Goal: Navigation & Orientation: Find specific page/section

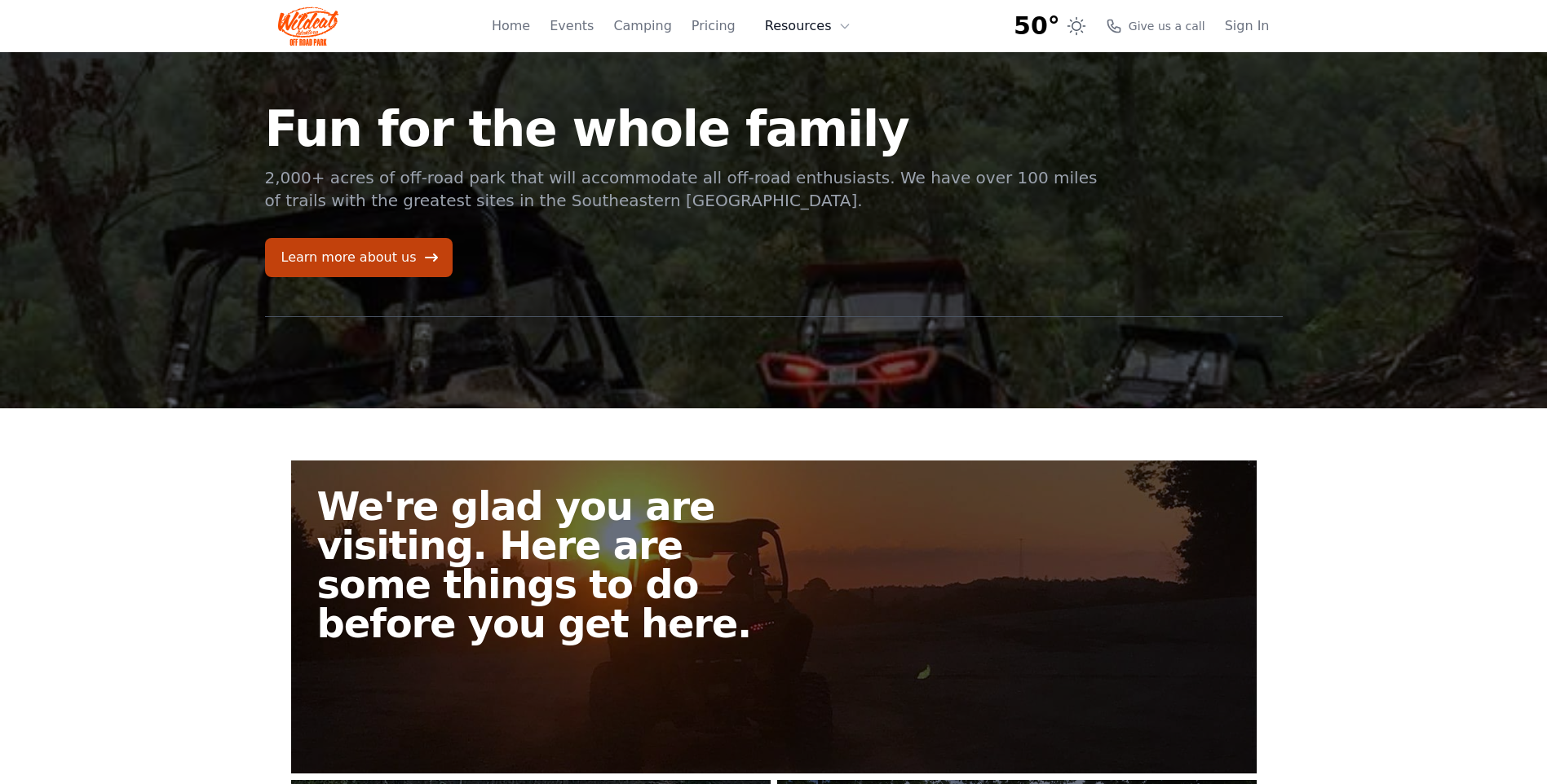
click at [848, 25] on icon at bounding box center [844, 26] width 7 height 4
click at [821, 69] on link "About" at bounding box center [833, 67] width 157 height 30
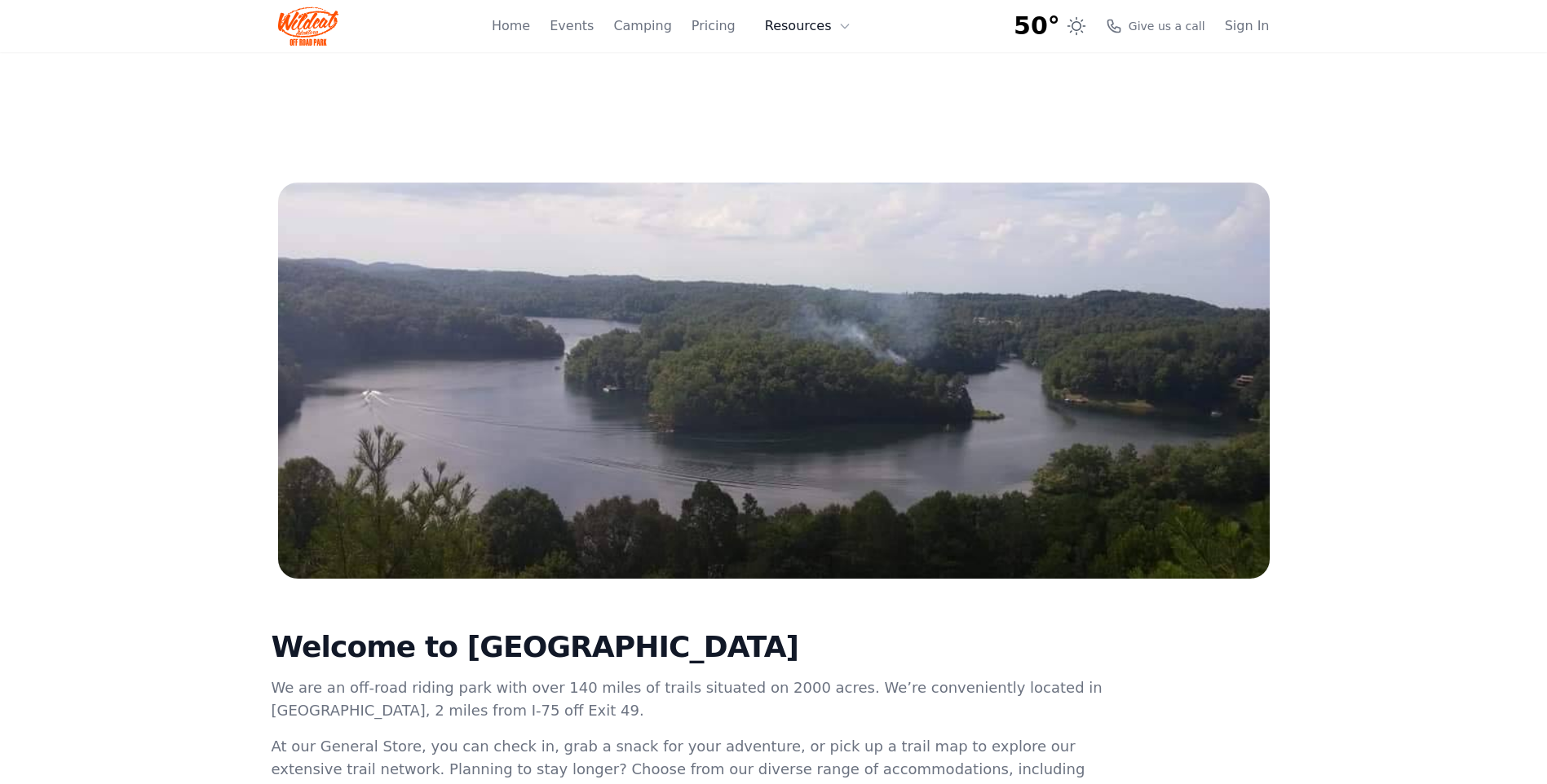
click at [842, 30] on icon at bounding box center [845, 26] width 13 height 13
click at [808, 99] on link "FAQ" at bounding box center [833, 96] width 157 height 30
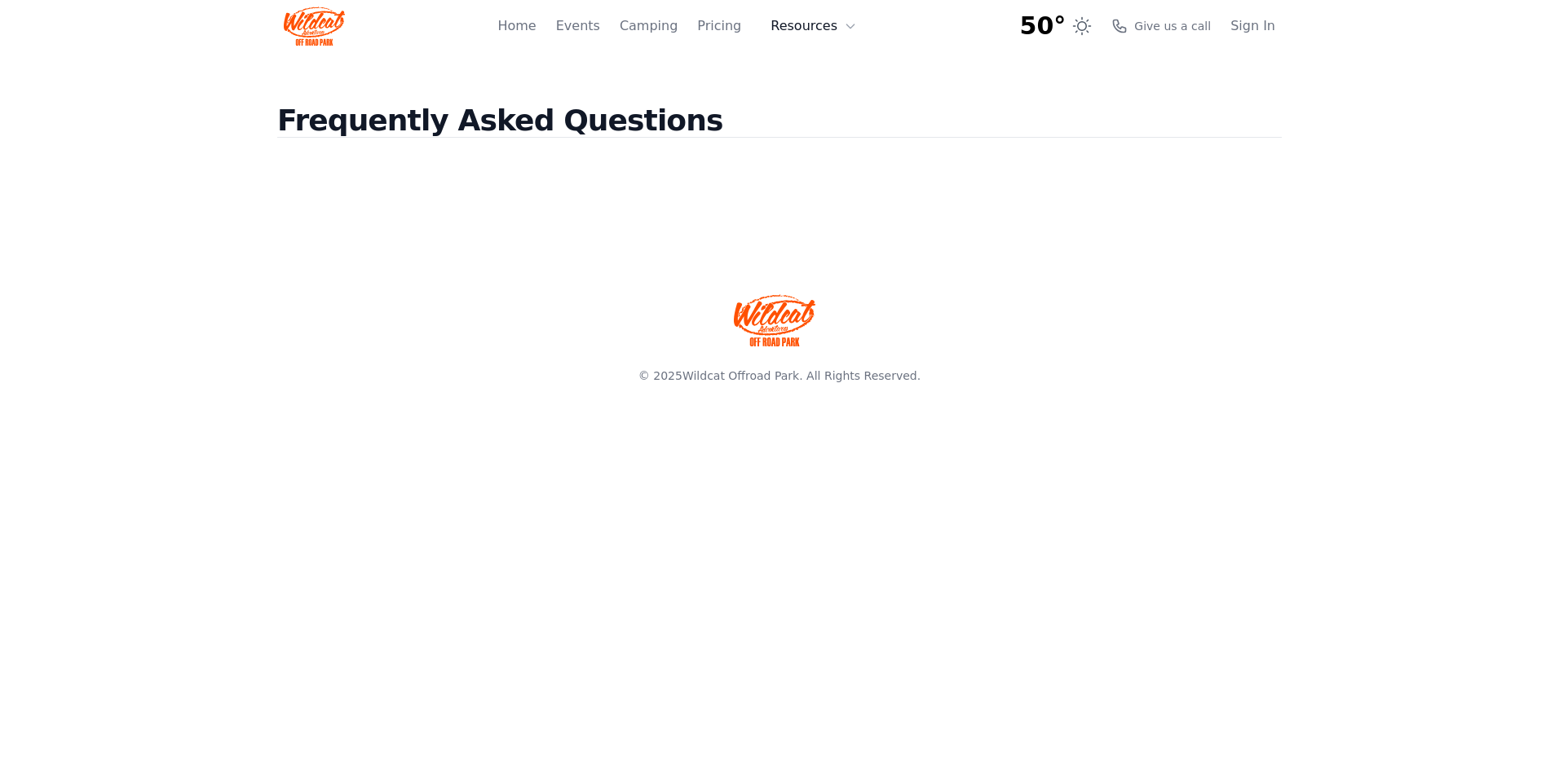
click at [825, 26] on button "Resources" at bounding box center [813, 26] width 106 height 33
click at [815, 94] on link "FAQ" at bounding box center [839, 96] width 157 height 30
click at [596, 27] on link "Events" at bounding box center [578, 26] width 44 height 20
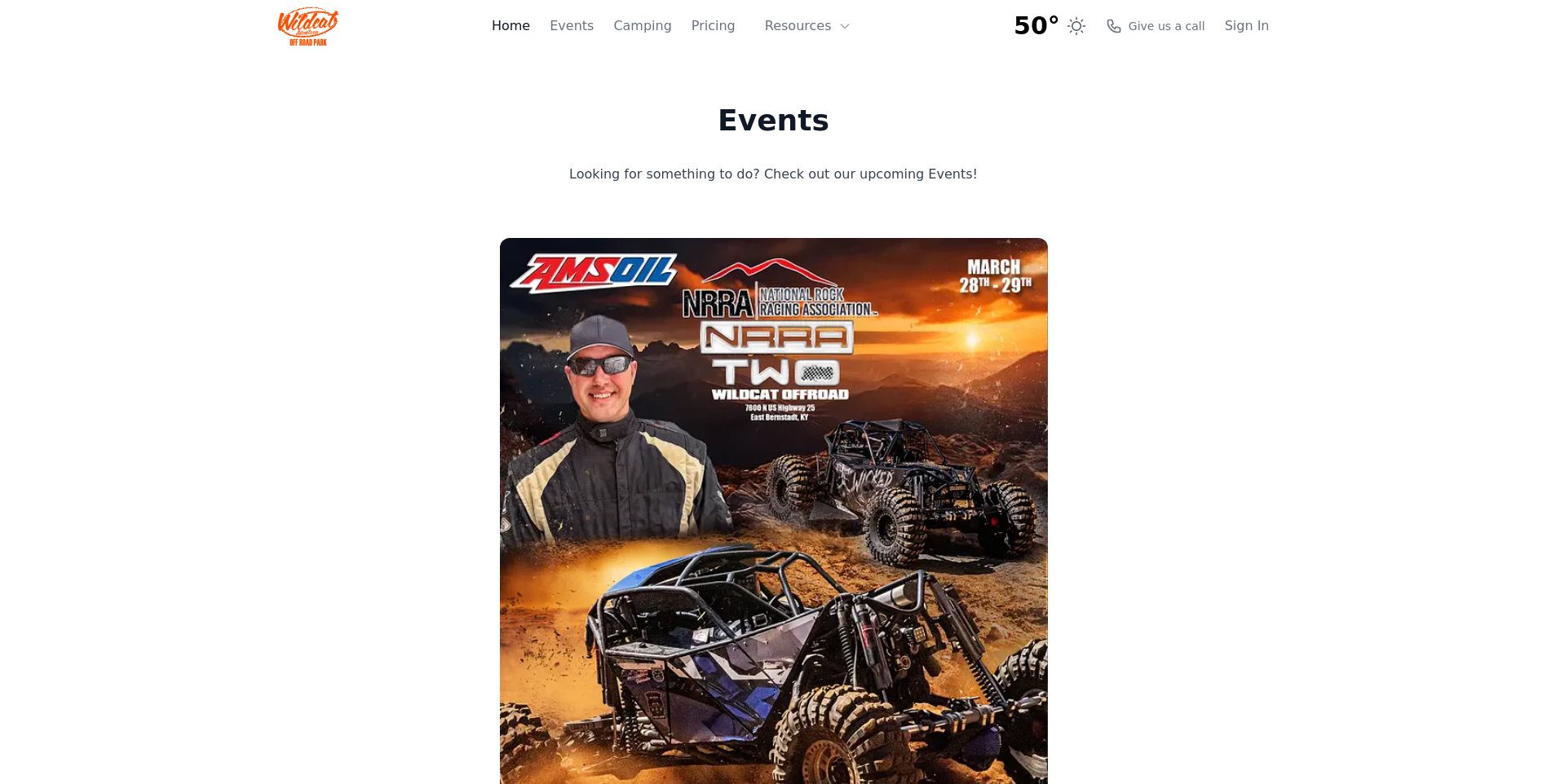
click at [530, 25] on link "Home" at bounding box center [511, 26] width 39 height 20
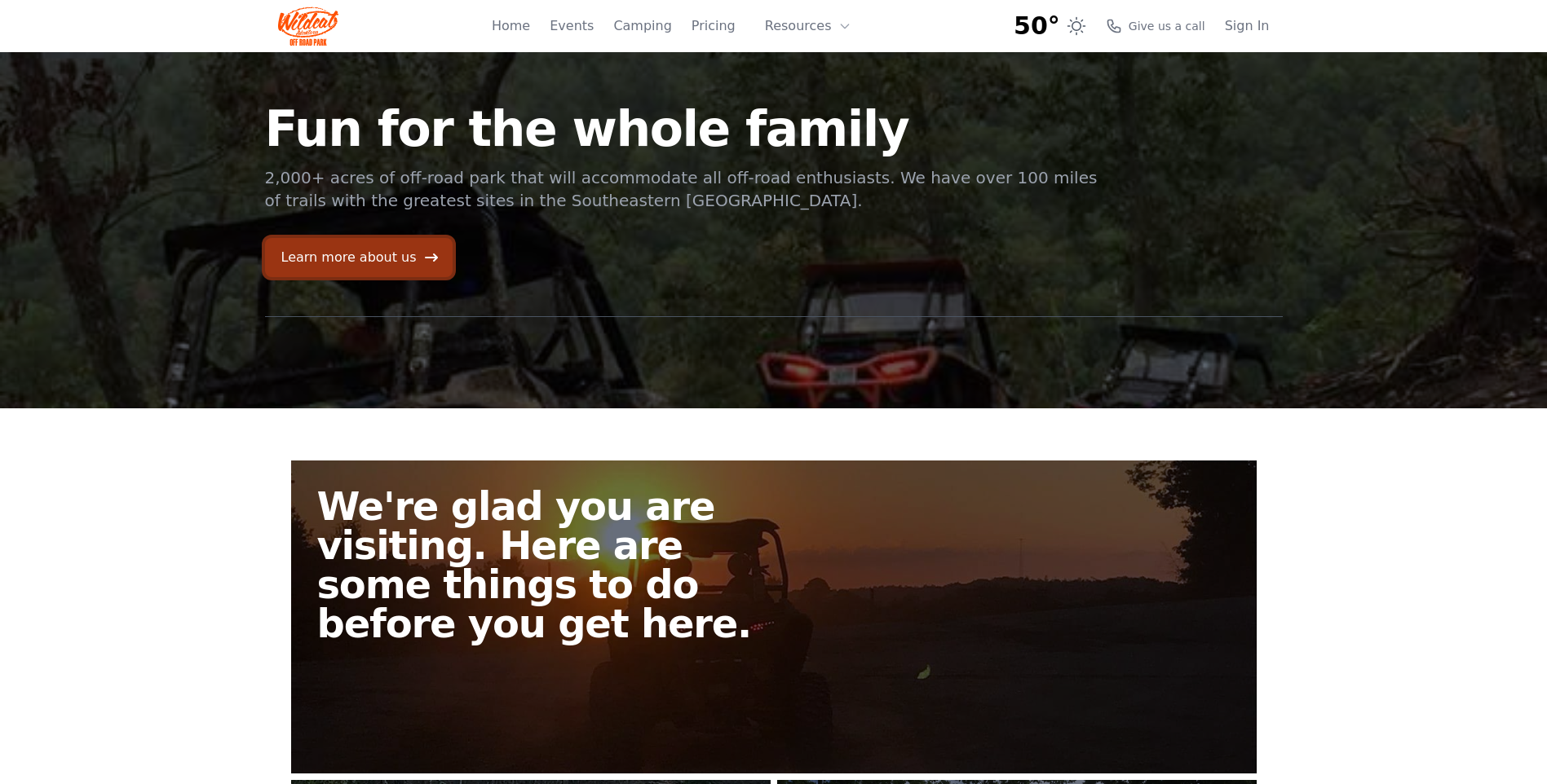
click at [383, 260] on link "Learn more about us" at bounding box center [359, 258] width 187 height 39
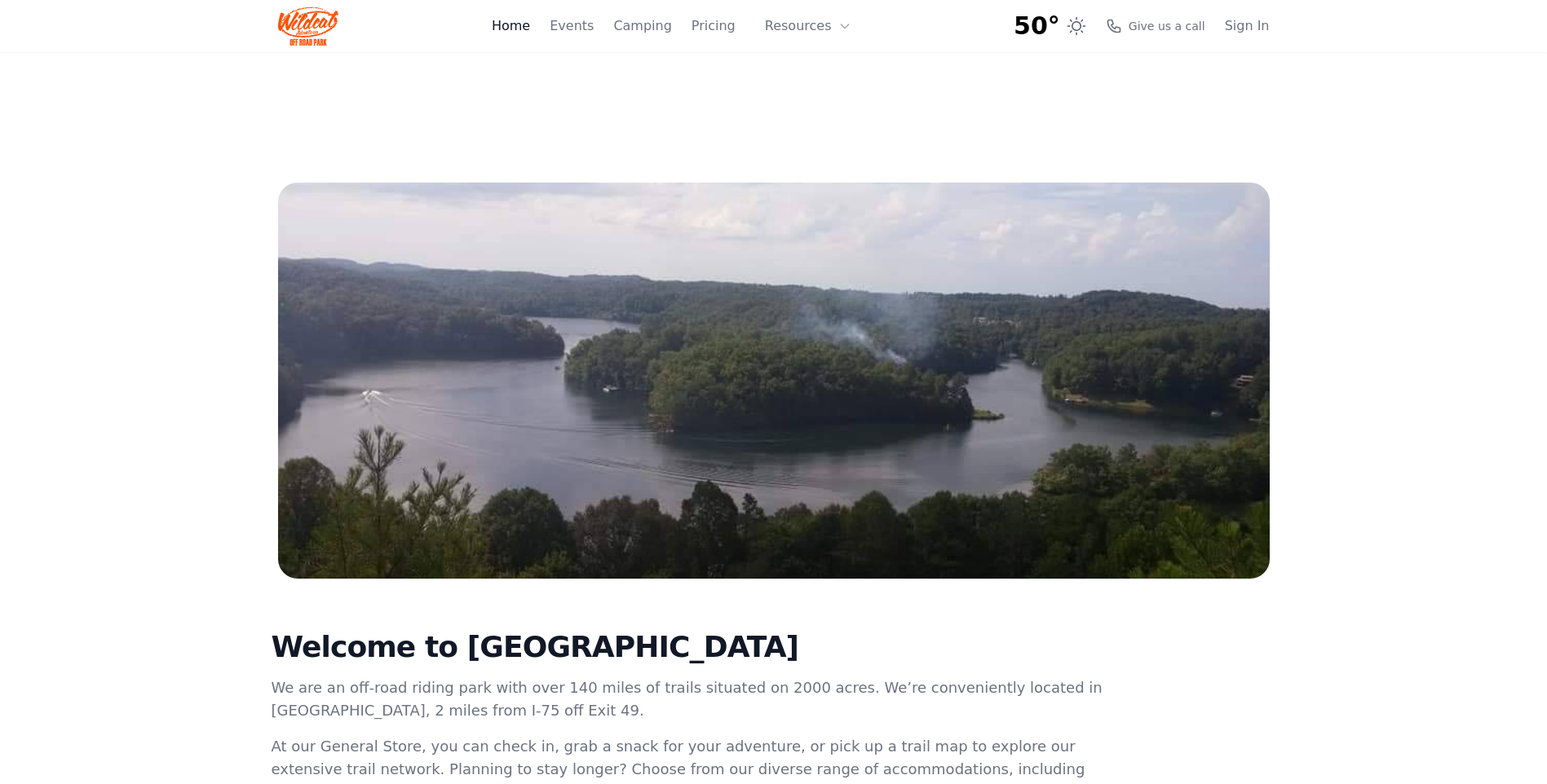
click at [530, 35] on link "Home" at bounding box center [511, 26] width 39 height 20
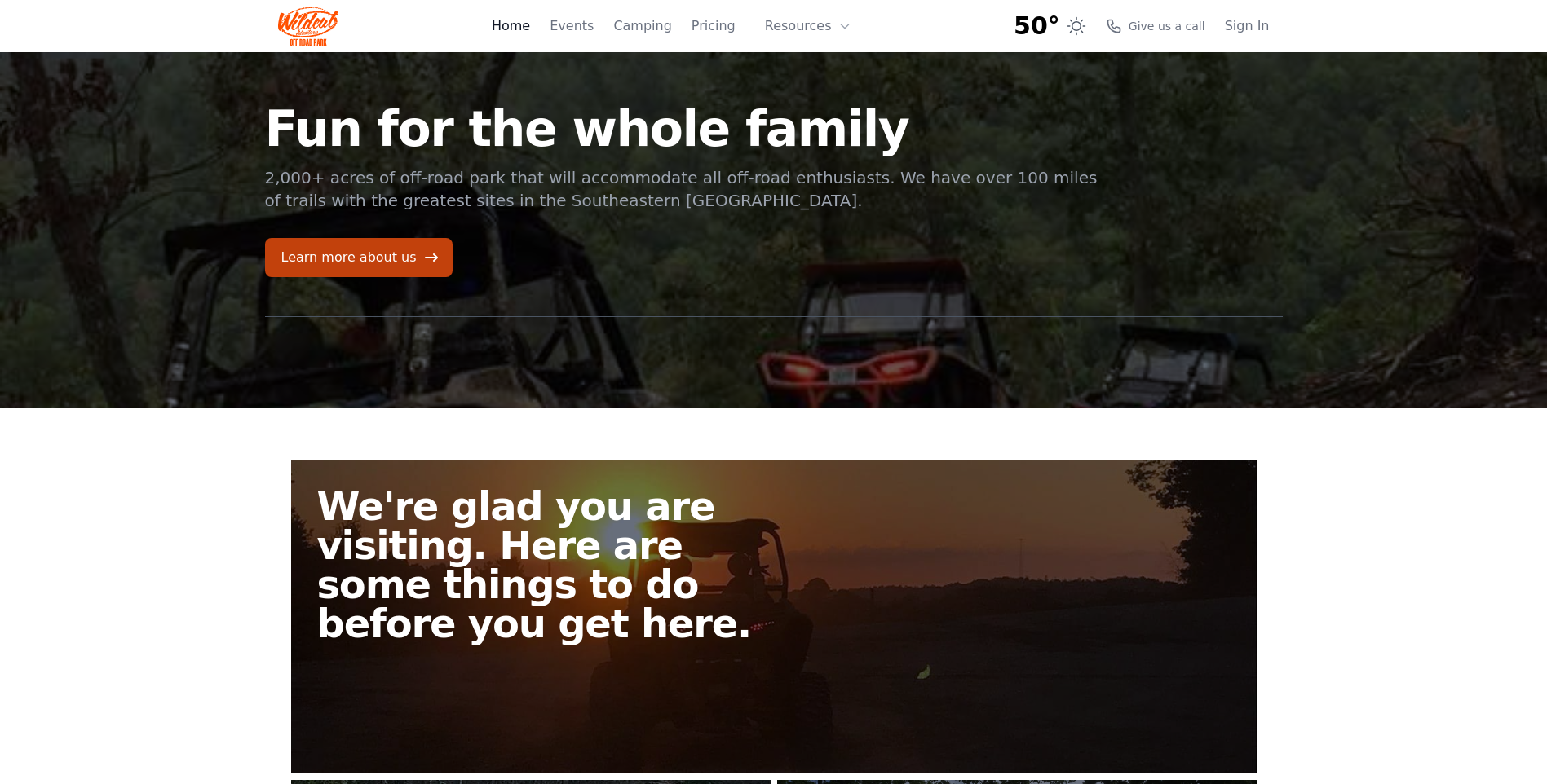
click at [530, 28] on link "Home" at bounding box center [511, 26] width 39 height 20
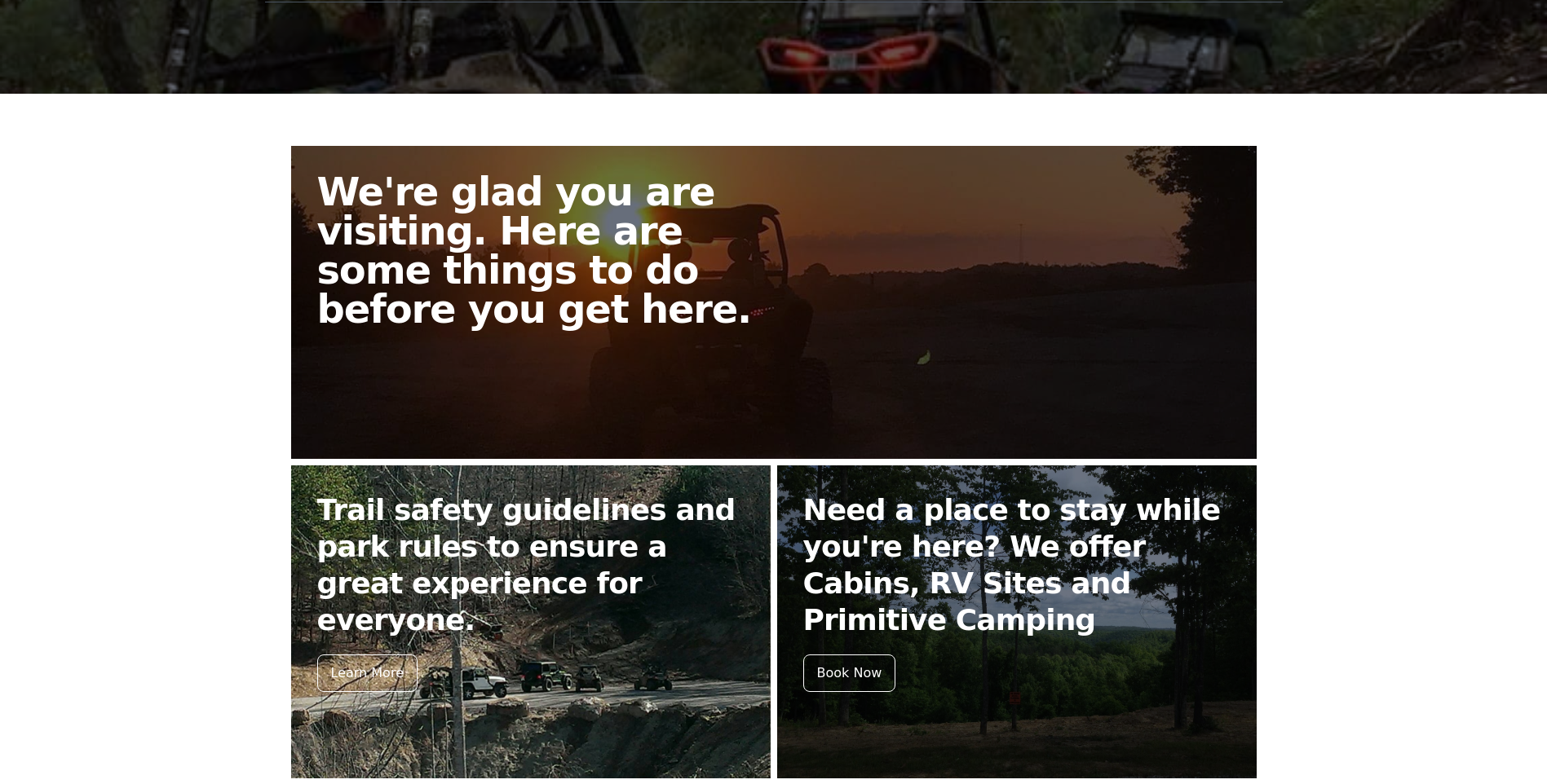
scroll to position [211, 0]
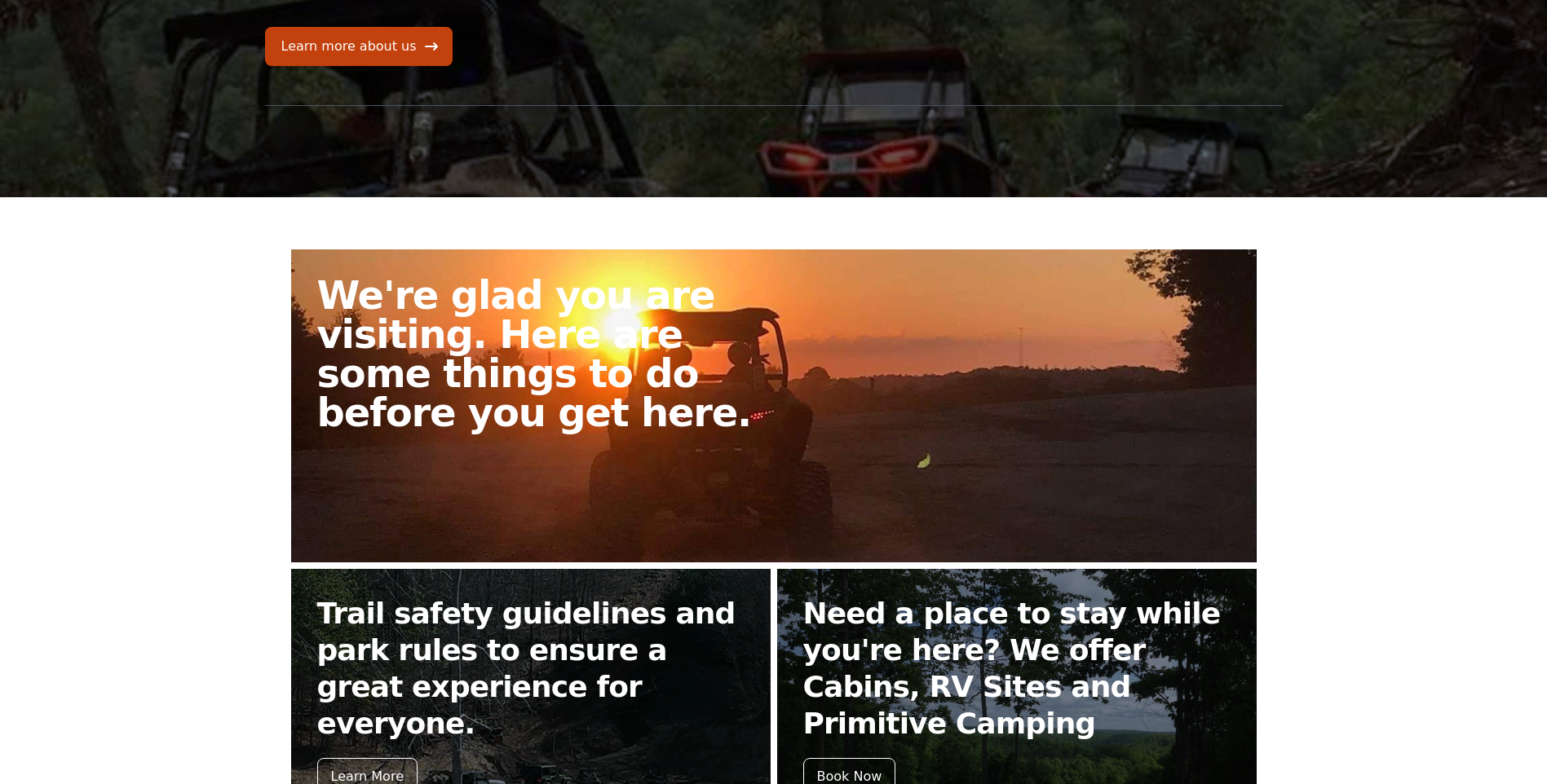
click at [535, 360] on h2 "We're glad you are visiting. Here are some things to do before you get here." at bounding box center [552, 354] width 470 height 157
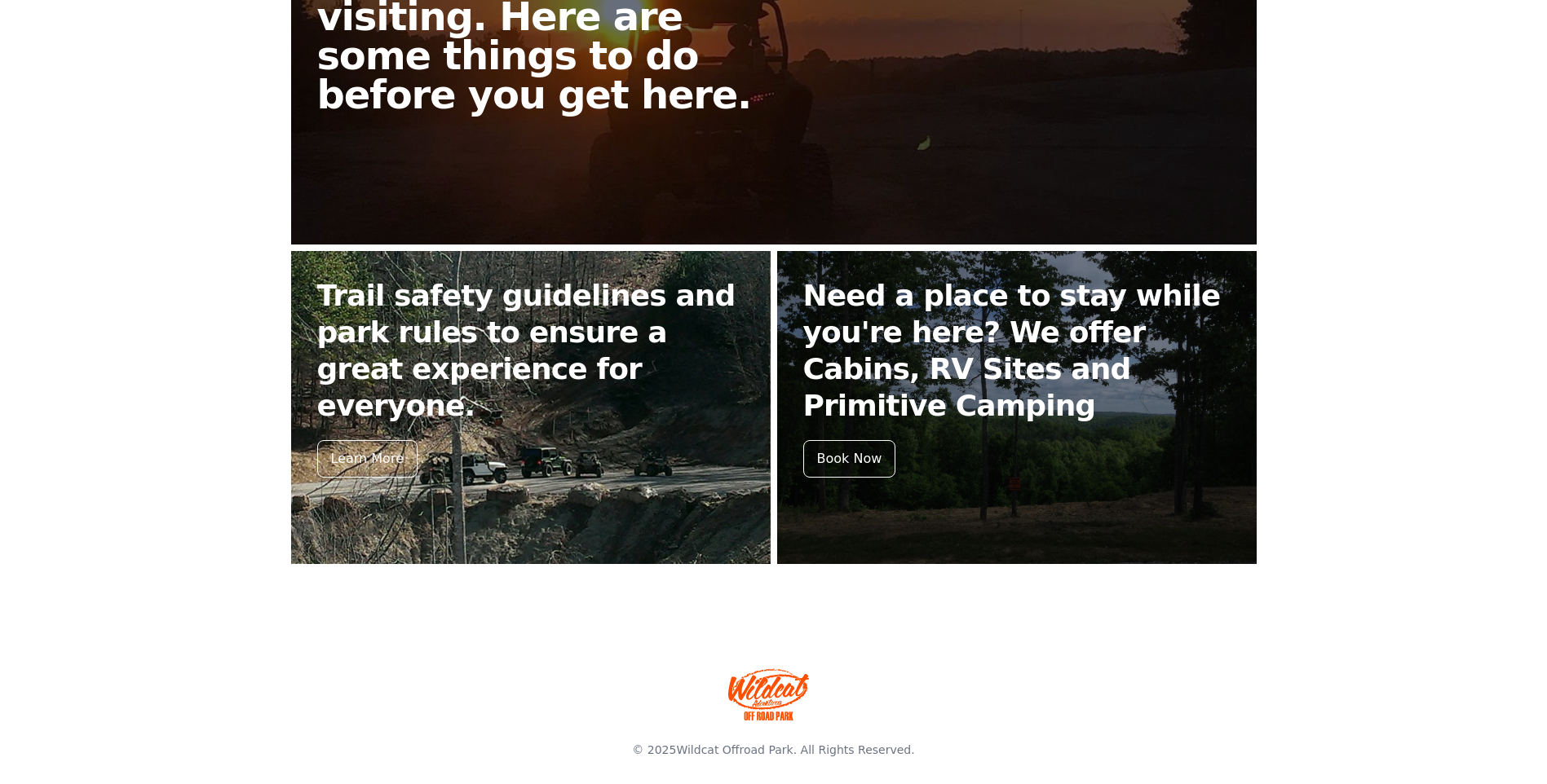
scroll to position [537, 0]
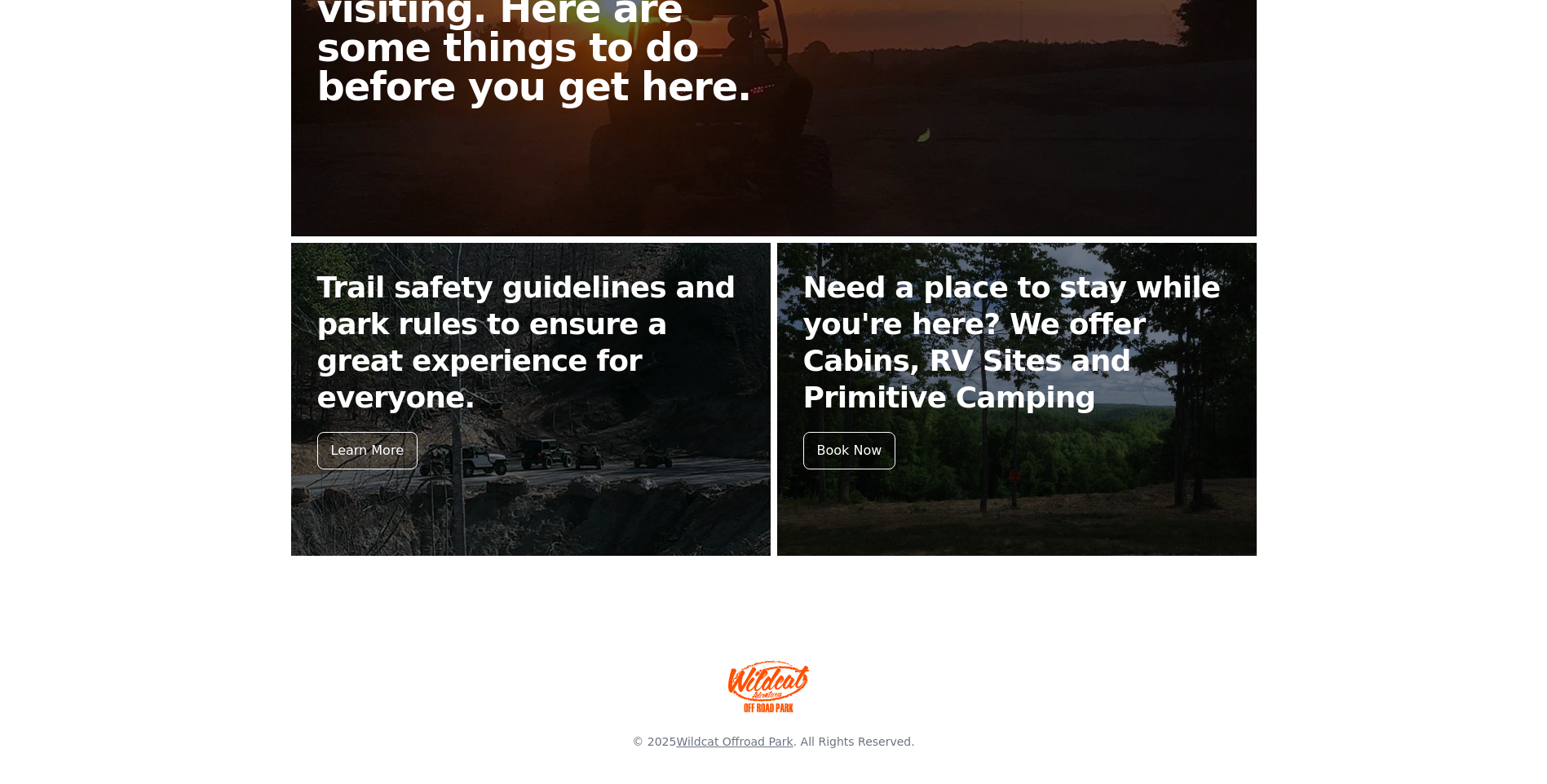
click at [718, 745] on link "Wildcat Offroad Park" at bounding box center [734, 742] width 117 height 13
